Goal: Download file/media

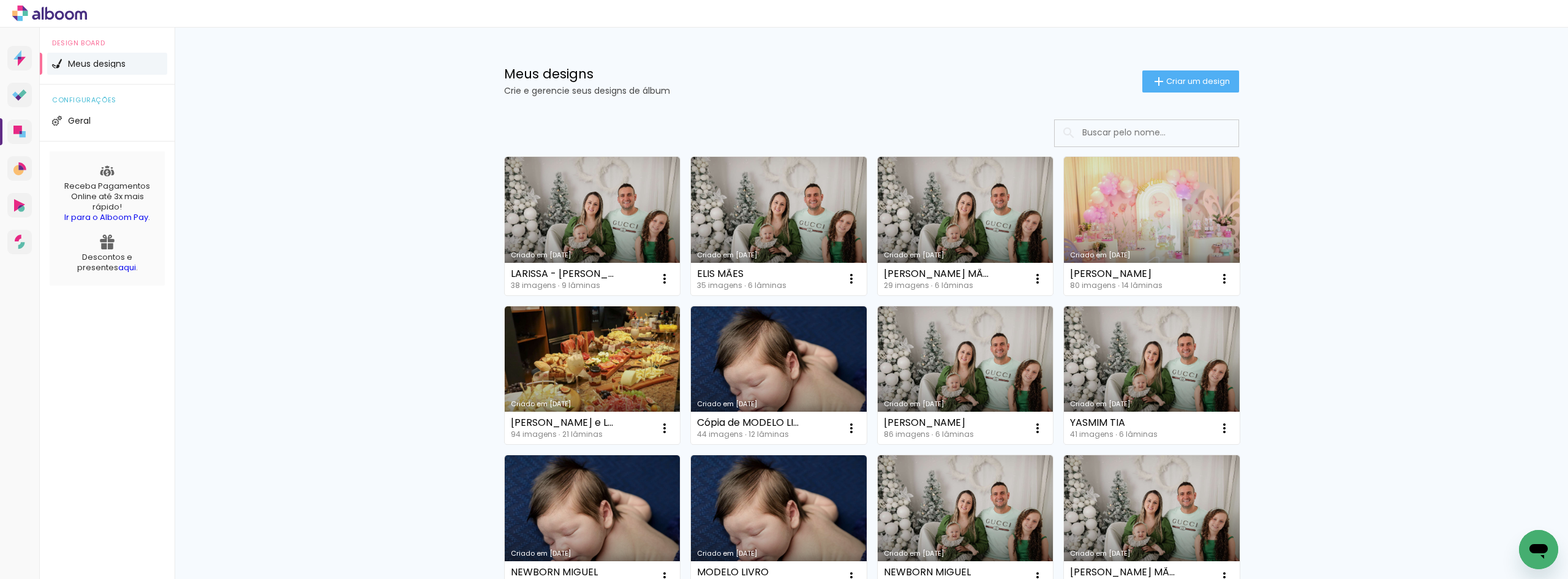
click at [1178, 407] on div "Criado em [DATE]" at bounding box center [1152, 404] width 164 height 7
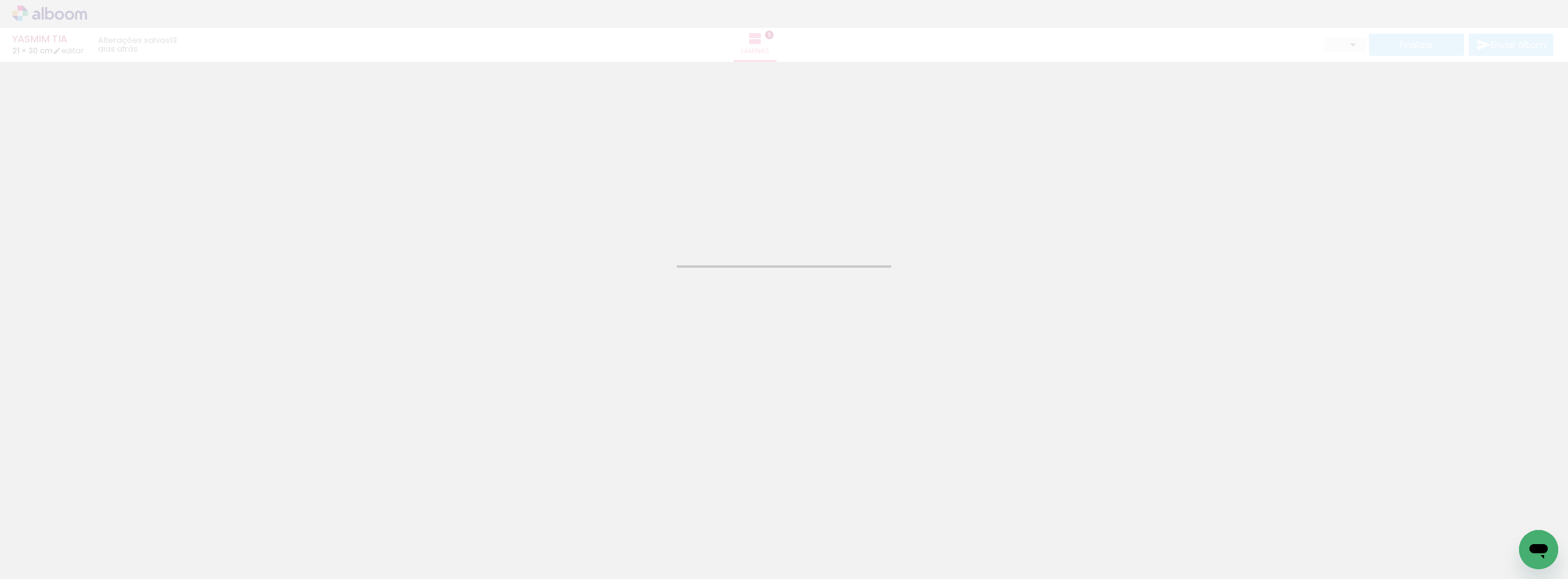
type input "JPG"
type input "Alta, 300 DPI"
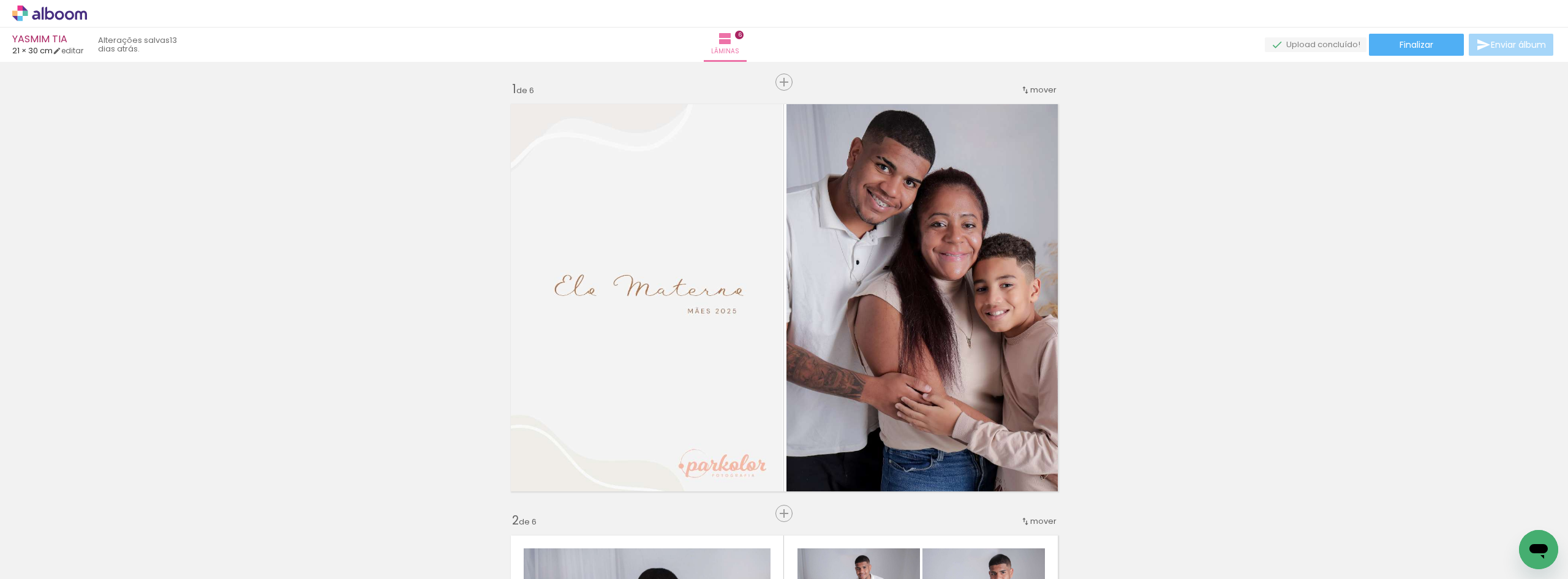
click at [1409, 49] on span "Finalizar" at bounding box center [1417, 45] width 34 height 8
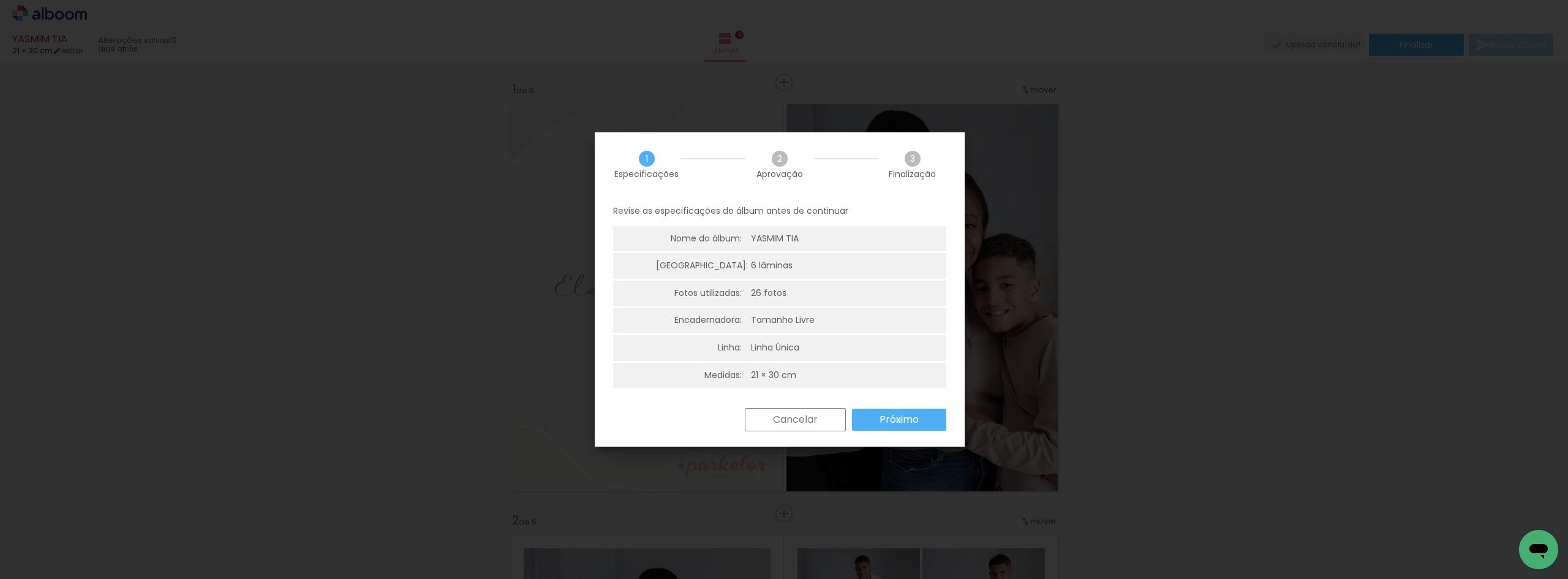
click at [0, 0] on slot "Próximo" at bounding box center [0, 0] width 0 height 0
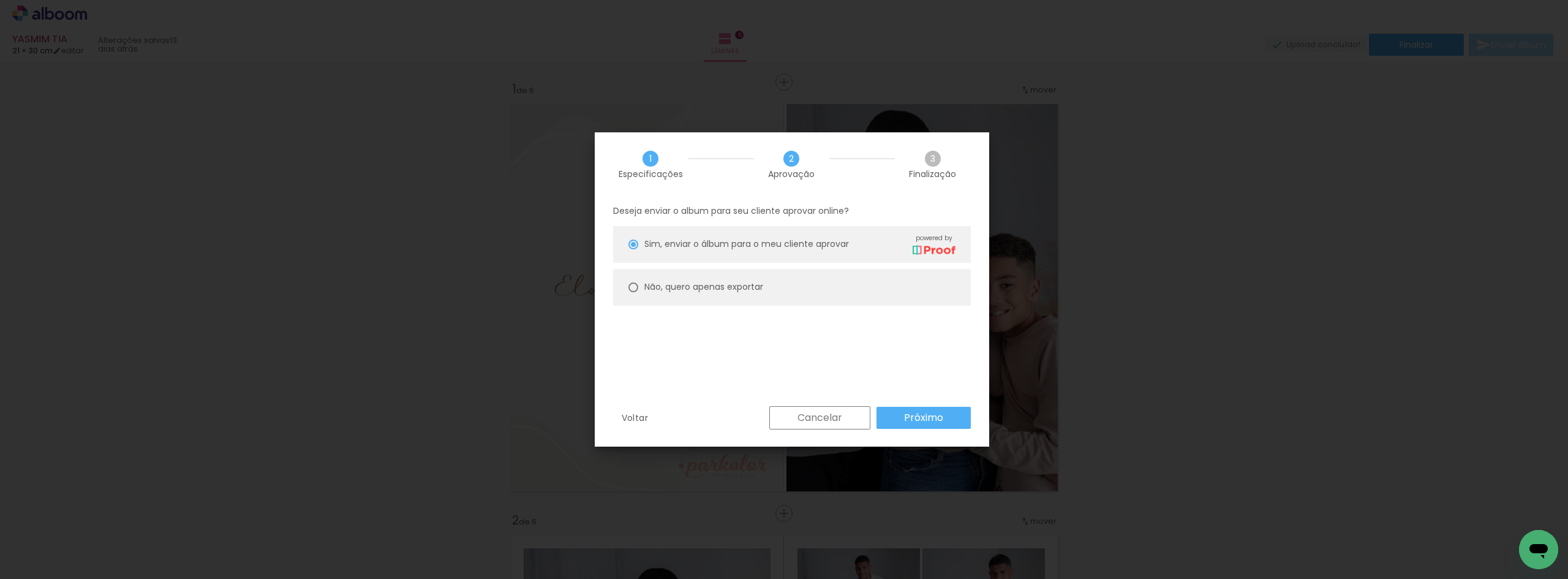
click at [809, 270] on paper-radio-button "Não, quero apenas exportar" at bounding box center [792, 287] width 358 height 36
type paper-radio-button "on"
click at [945, 417] on paper-button "Próximo" at bounding box center [924, 417] width 95 height 22
type input "Alta, 300 DPI"
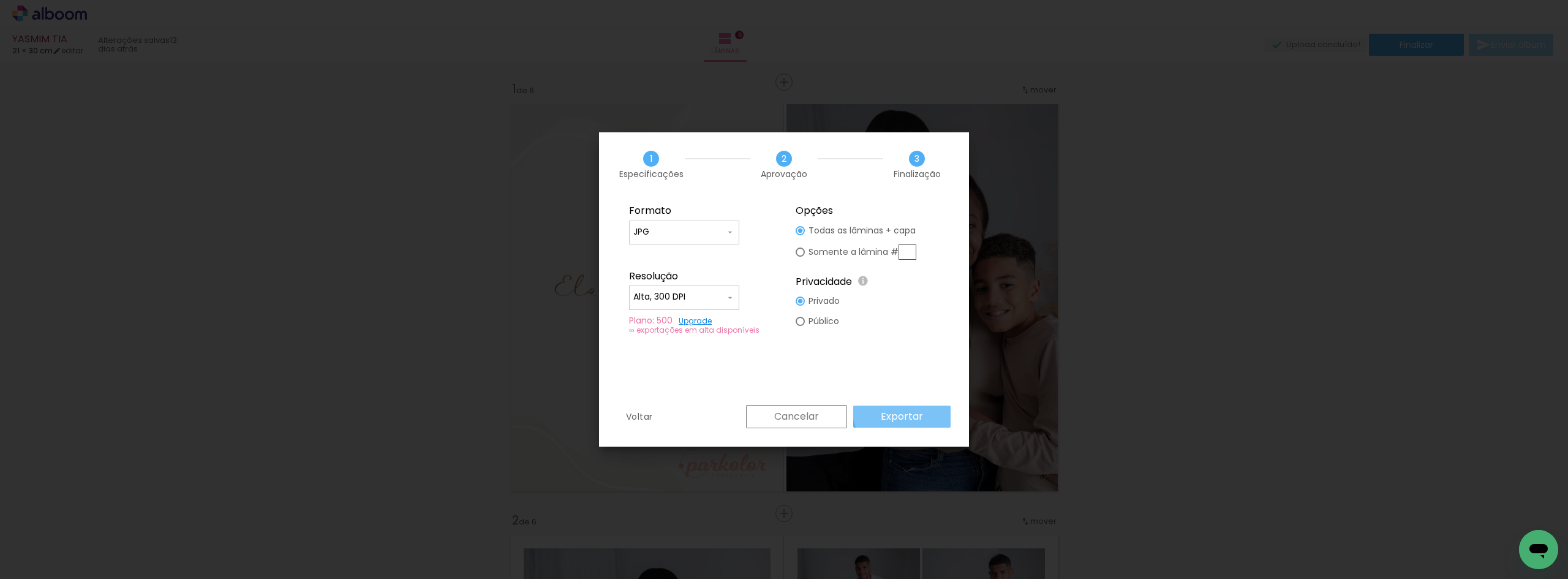
click at [907, 407] on paper-button "Exportar" at bounding box center [902, 416] width 97 height 22
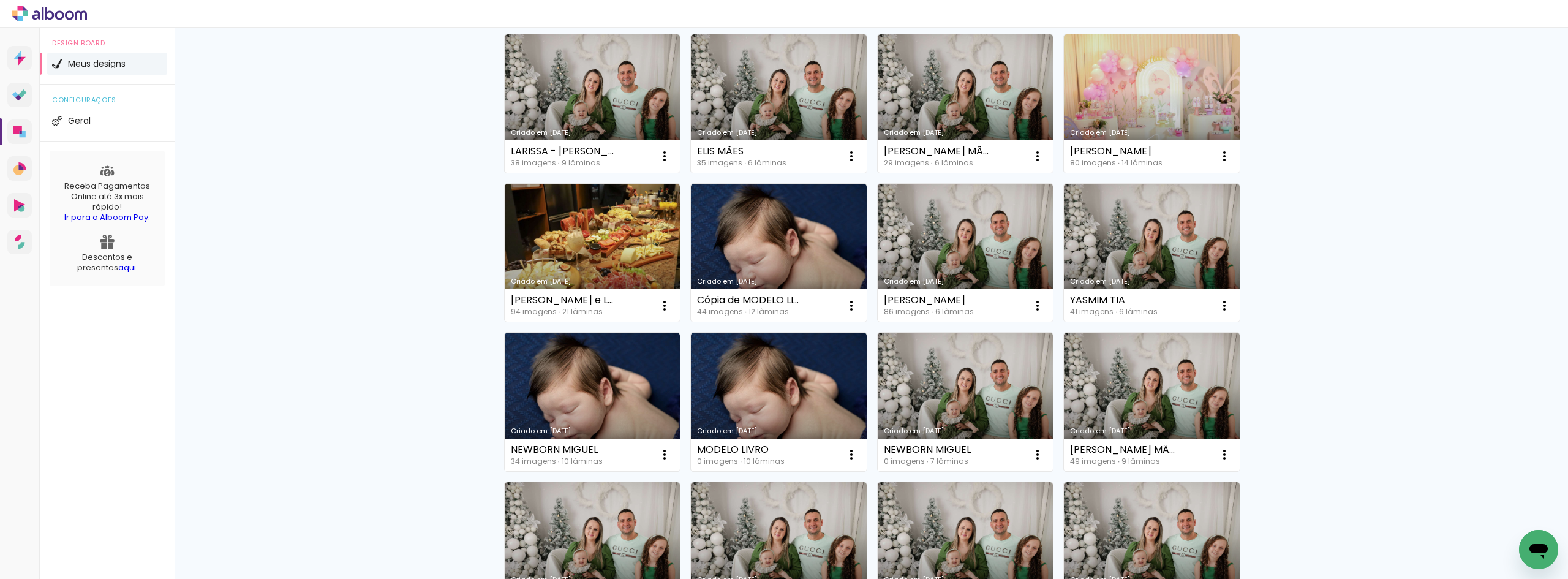
scroll to position [183, 0]
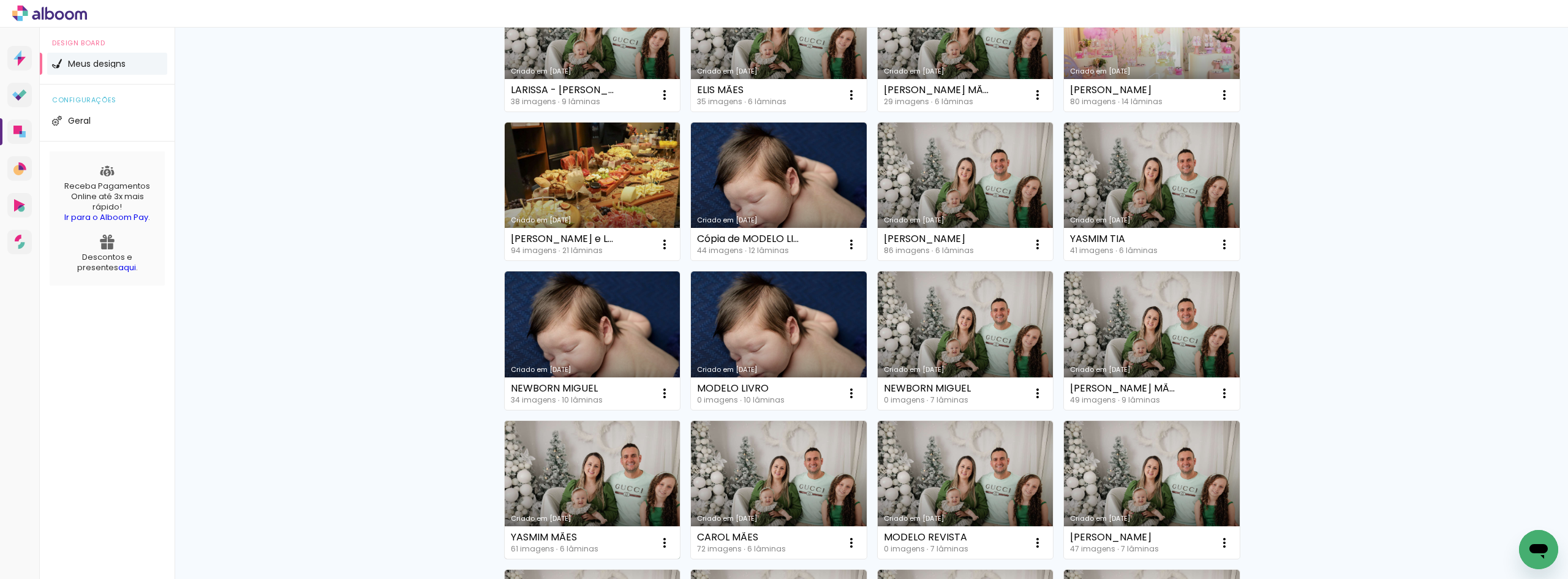
click at [626, 452] on link "Criado em [DATE]" at bounding box center [592, 490] width 176 height 139
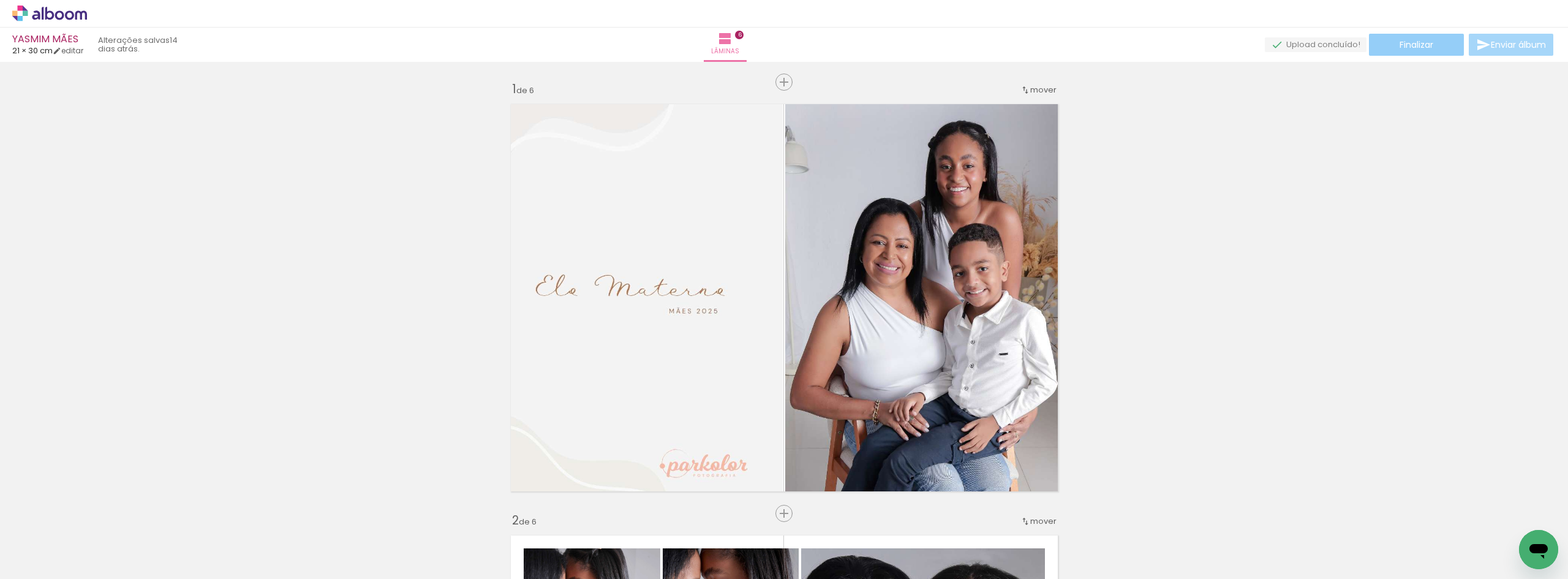
click at [1408, 46] on span "Finalizar" at bounding box center [1417, 45] width 34 height 8
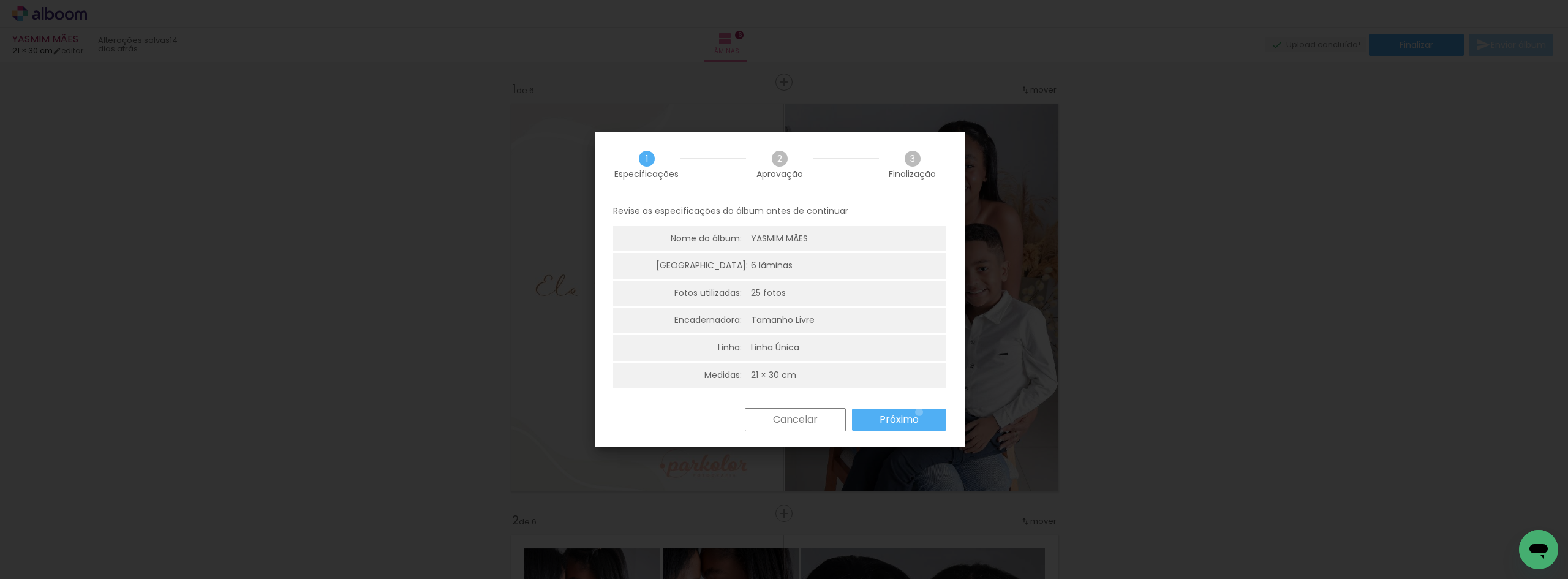
click at [920, 412] on paper-button "Próximo" at bounding box center [899, 419] width 95 height 22
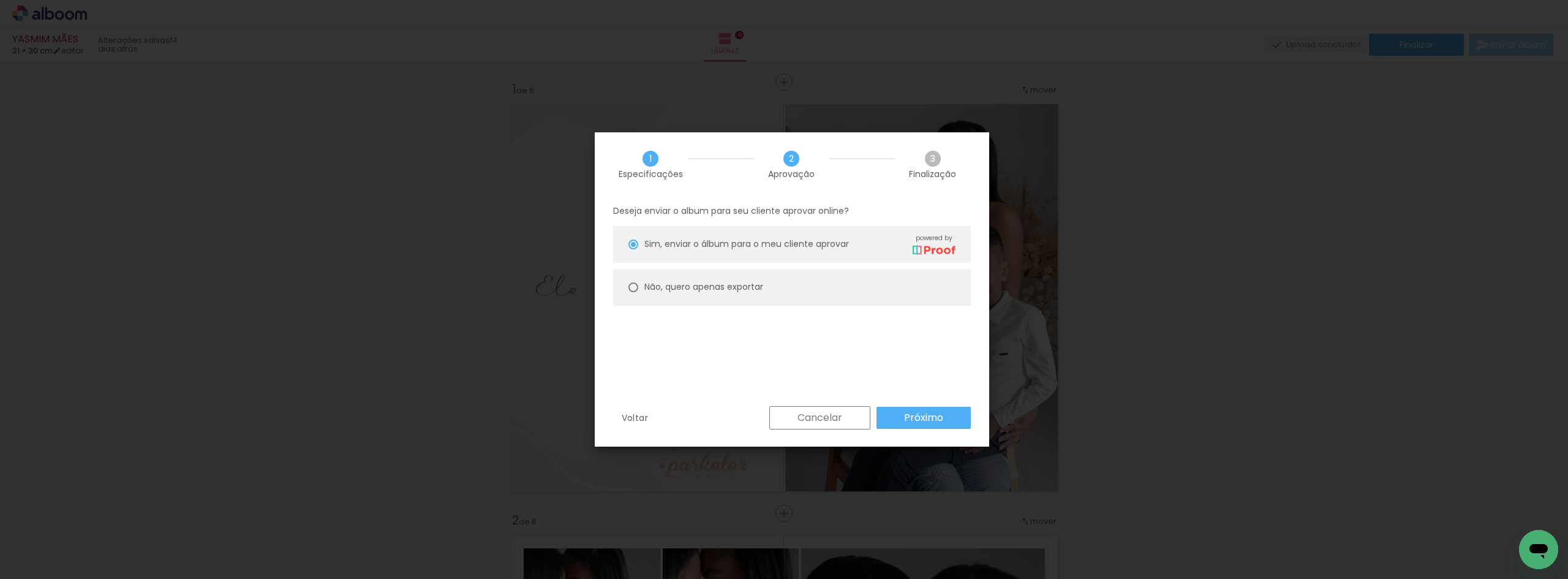
click at [786, 288] on paper-radio-button "Não, quero apenas exportar" at bounding box center [792, 287] width 358 height 36
type paper-radio-button "on"
click at [937, 408] on paper-button "Próximo" at bounding box center [924, 417] width 95 height 22
type input "Alta, 300 DPI"
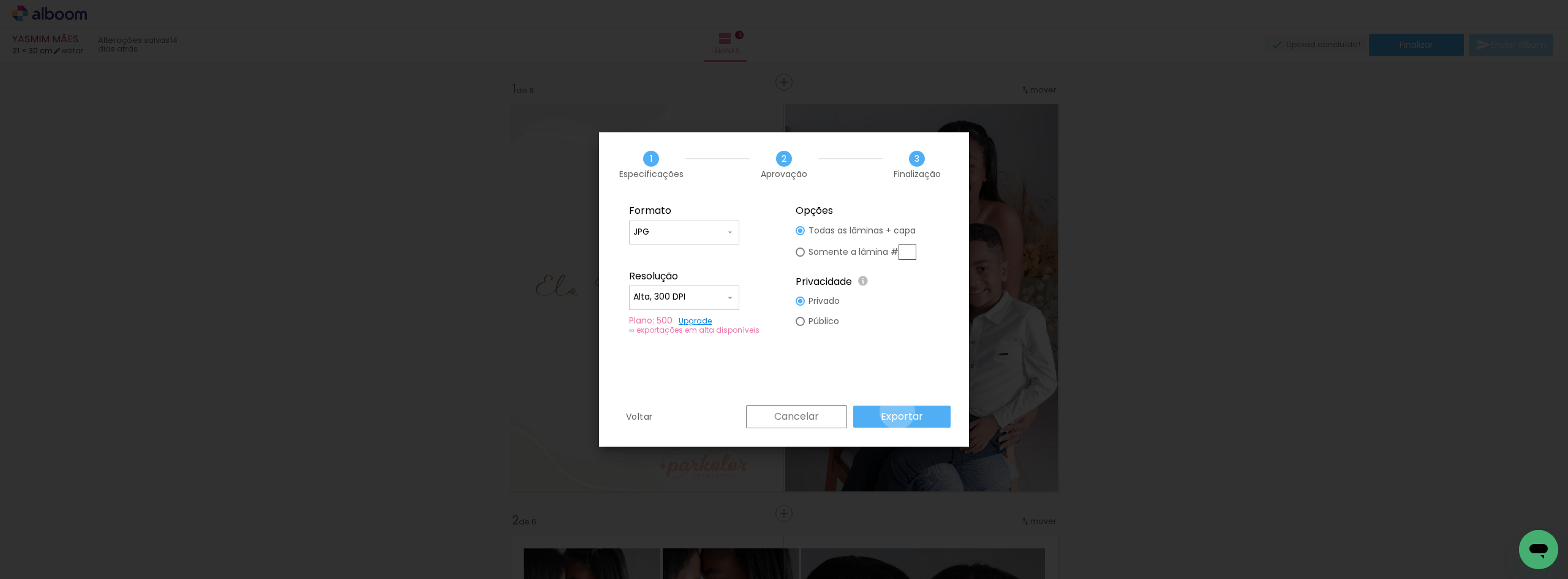
click at [0, 0] on slot "Exportar" at bounding box center [0, 0] width 0 height 0
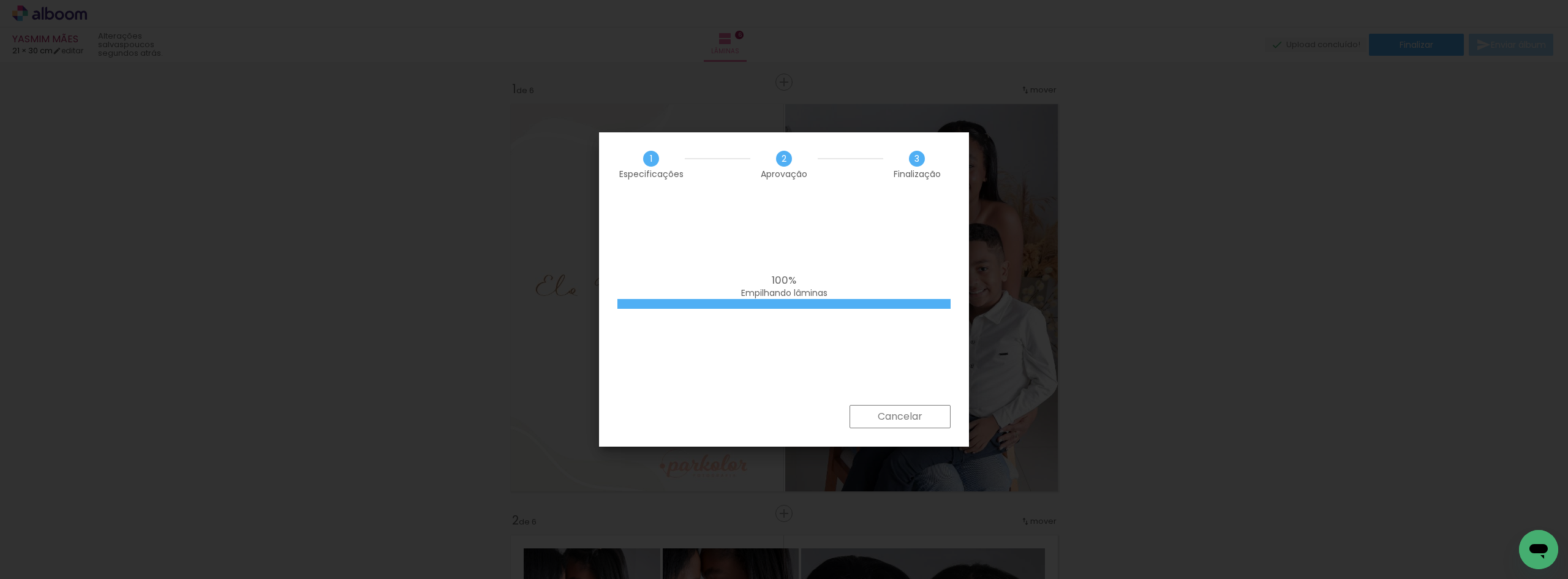
click at [1138, 316] on iron-overlay-backdrop at bounding box center [784, 289] width 1568 height 579
